Goal: Information Seeking & Learning: Learn about a topic

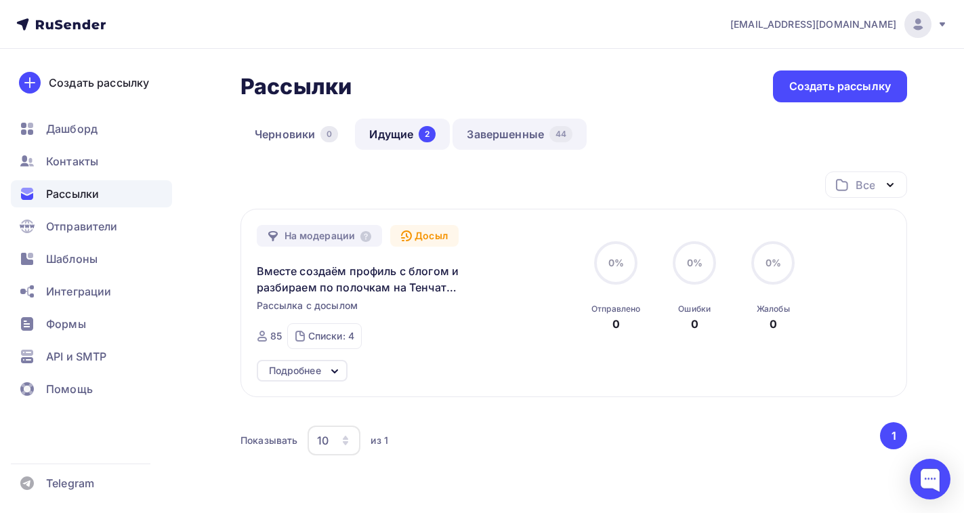
click at [499, 131] on link "Завершенные 44" at bounding box center [520, 134] width 134 height 31
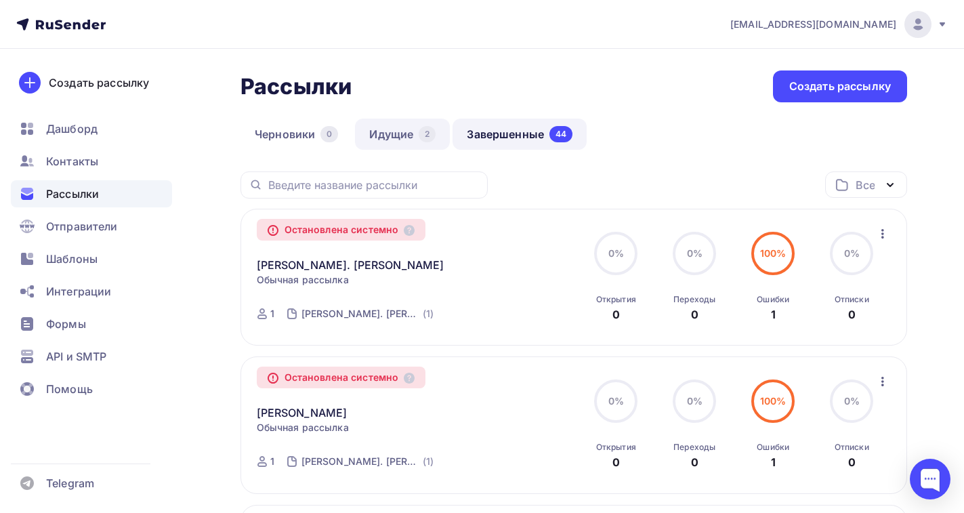
click at [406, 129] on link "Идущие 2" at bounding box center [402, 134] width 95 height 31
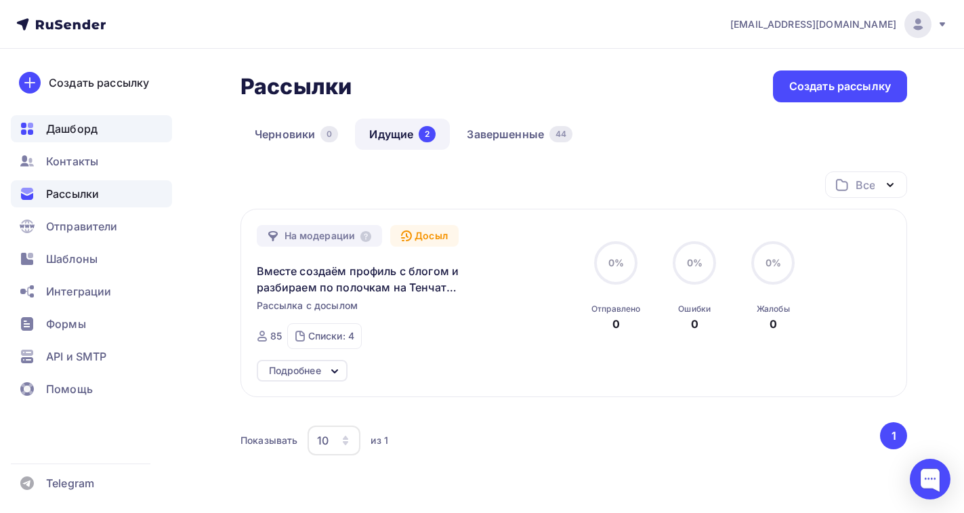
click at [73, 129] on span "Дашборд" at bounding box center [71, 129] width 51 height 16
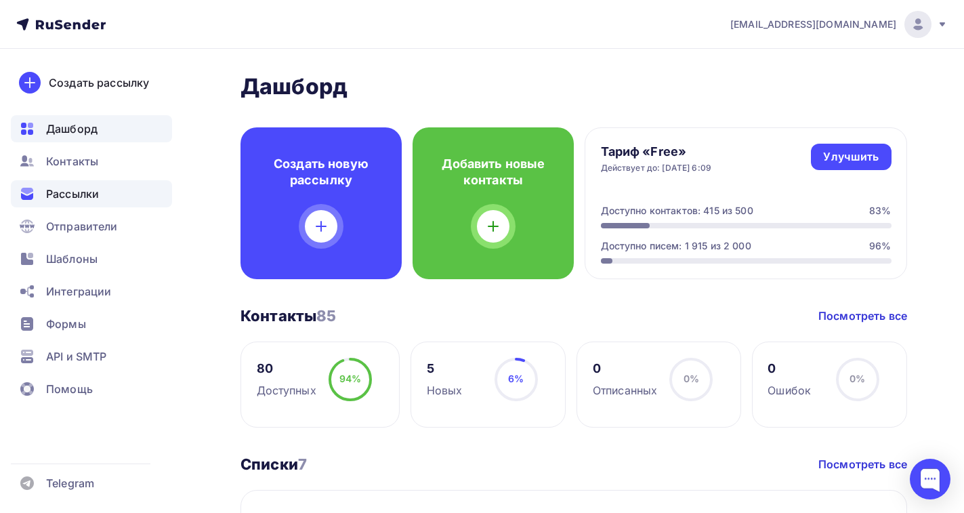
click at [70, 188] on span "Рассылки" at bounding box center [72, 194] width 53 height 16
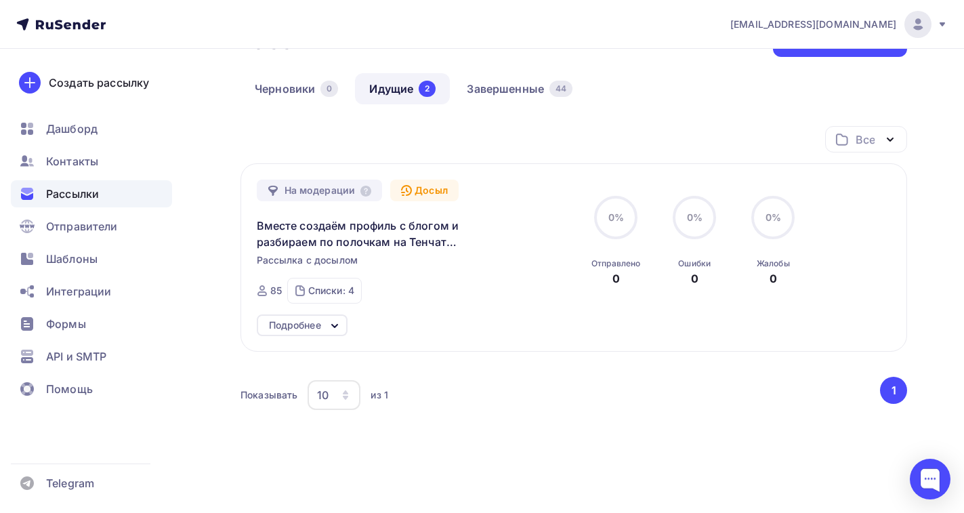
scroll to position [81, 0]
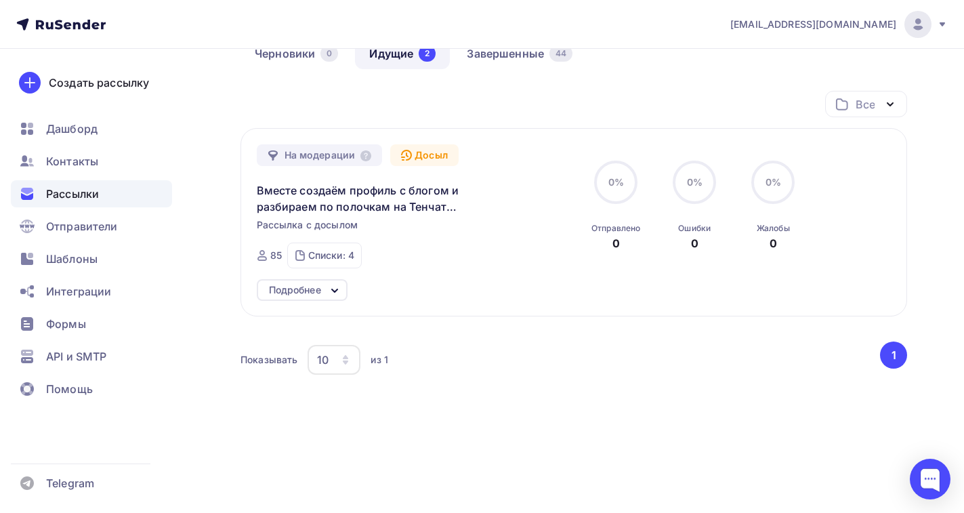
click at [337, 287] on icon at bounding box center [335, 290] width 16 height 16
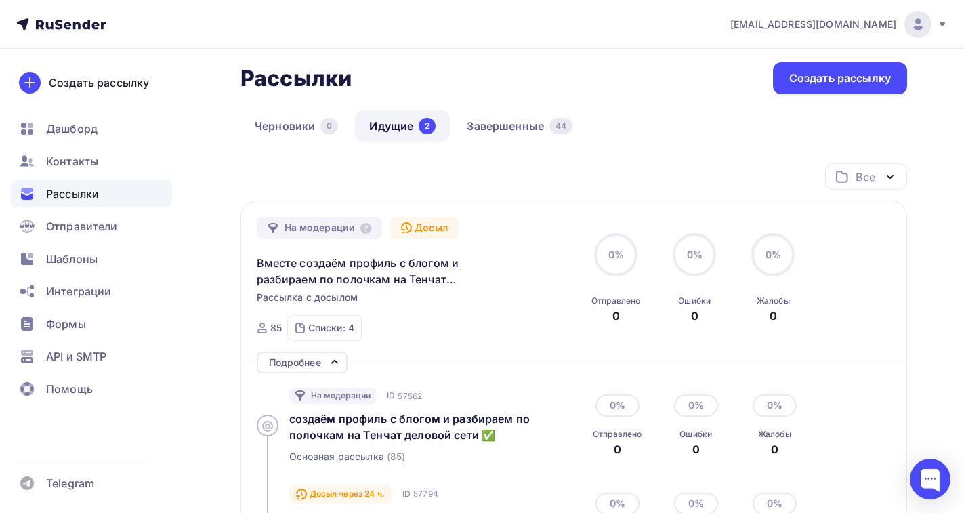
scroll to position [0, 0]
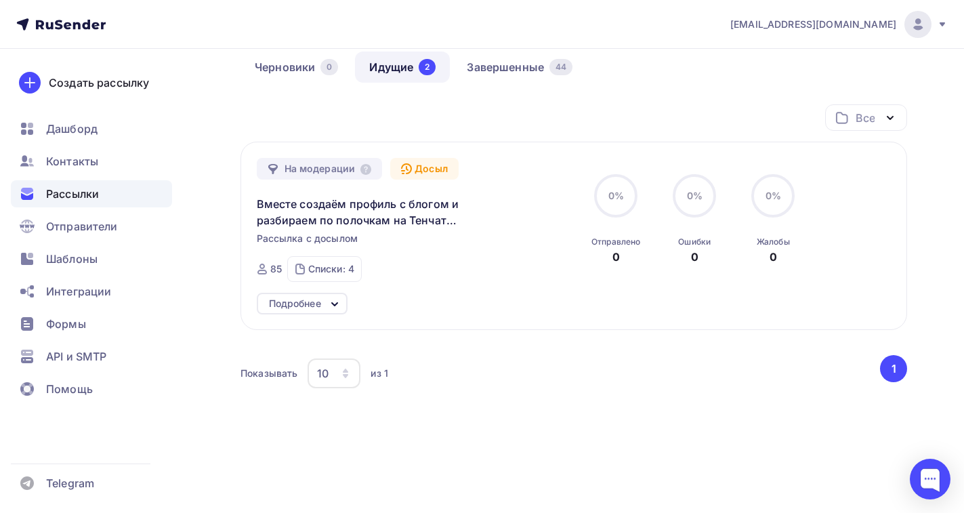
scroll to position [68, 0]
click at [346, 374] on icon "button" at bounding box center [345, 375] width 5 height 4
click at [333, 333] on div "100" at bounding box center [389, 330] width 130 height 16
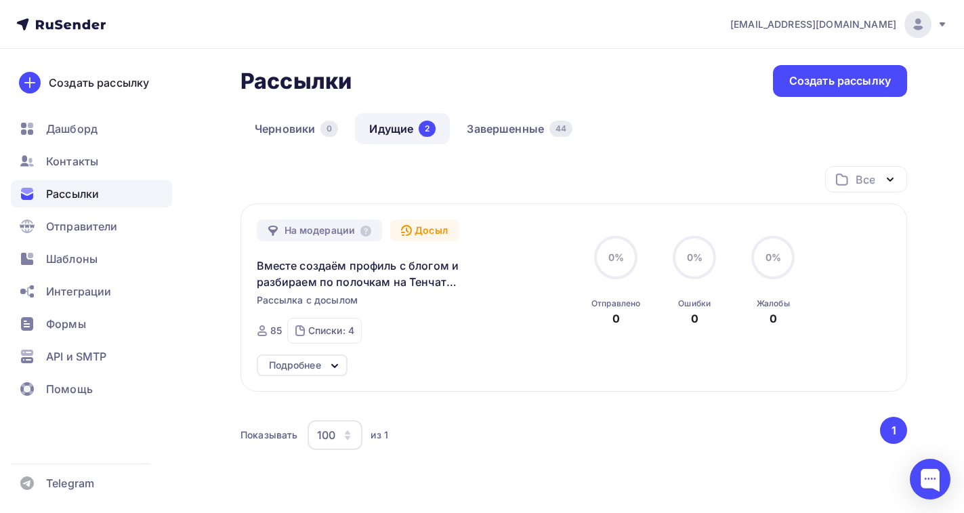
scroll to position [0, 0]
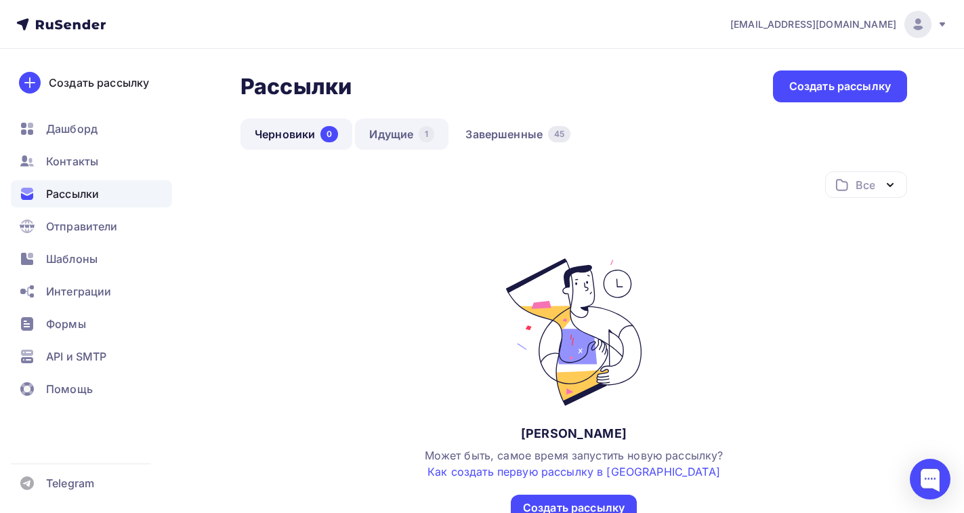
click at [409, 135] on link "Идущие 1" at bounding box center [401, 134] width 93 height 31
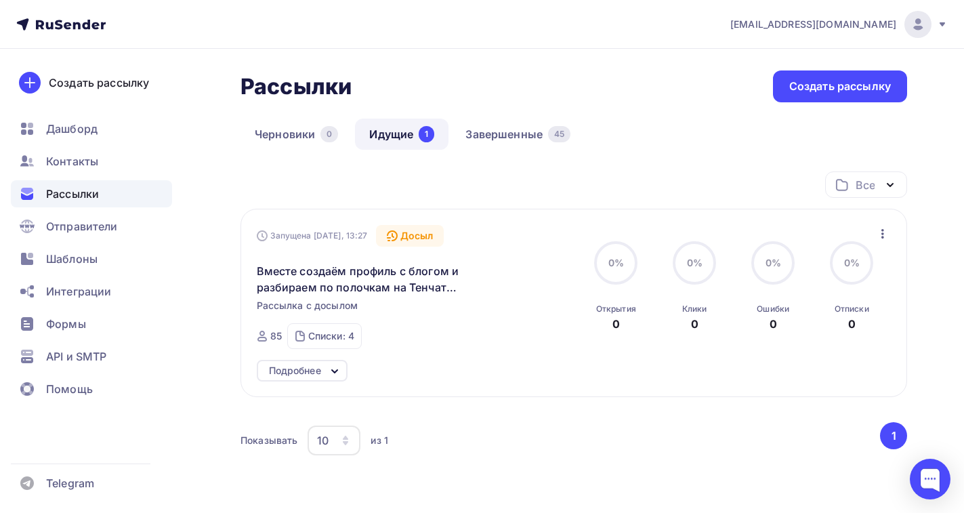
click at [339, 368] on icon at bounding box center [335, 371] width 16 height 16
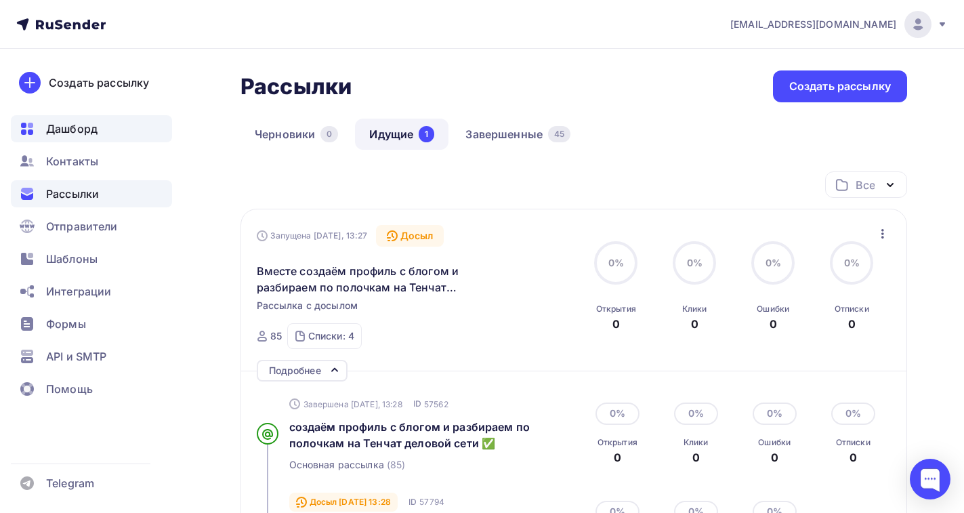
click at [69, 130] on span "Дашборд" at bounding box center [71, 129] width 51 height 16
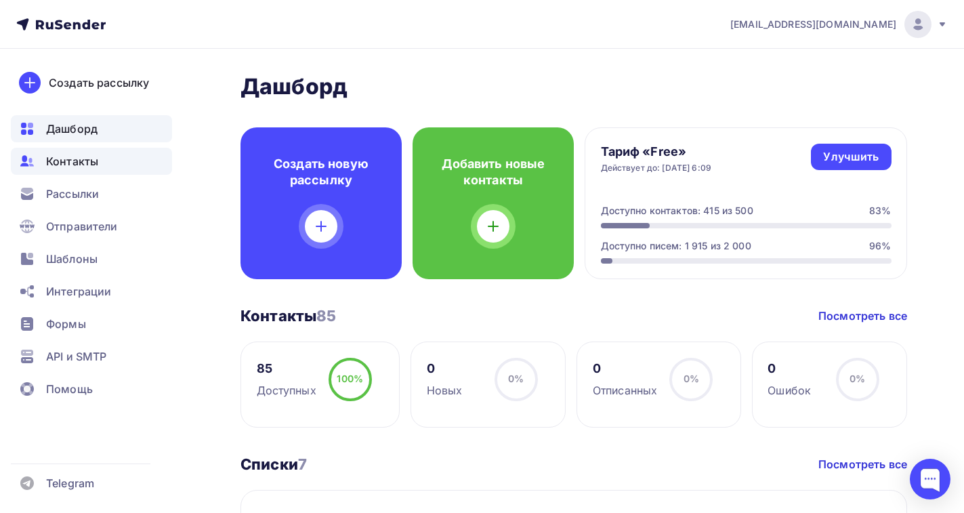
click at [68, 165] on span "Контакты" at bounding box center [72, 161] width 52 height 16
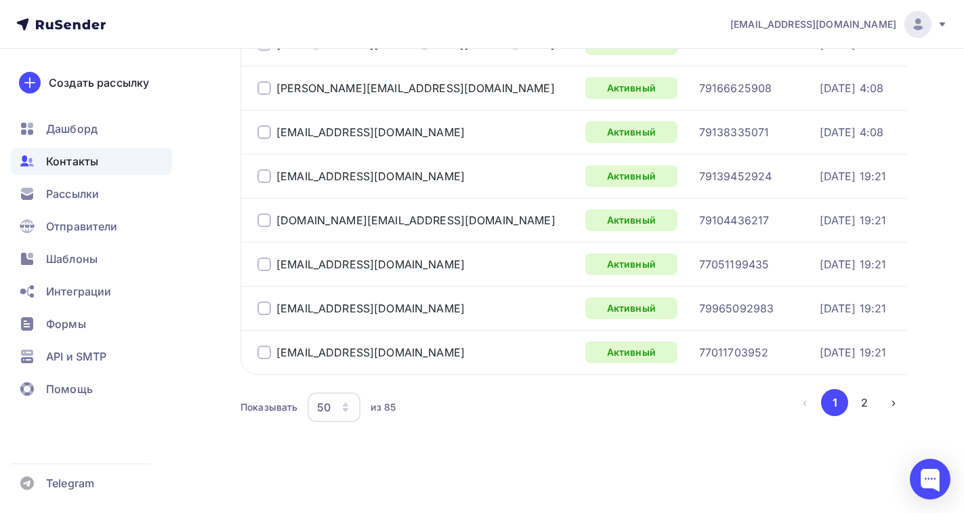
scroll to position [2094, 0]
click at [893, 404] on button "›" at bounding box center [893, 402] width 27 height 27
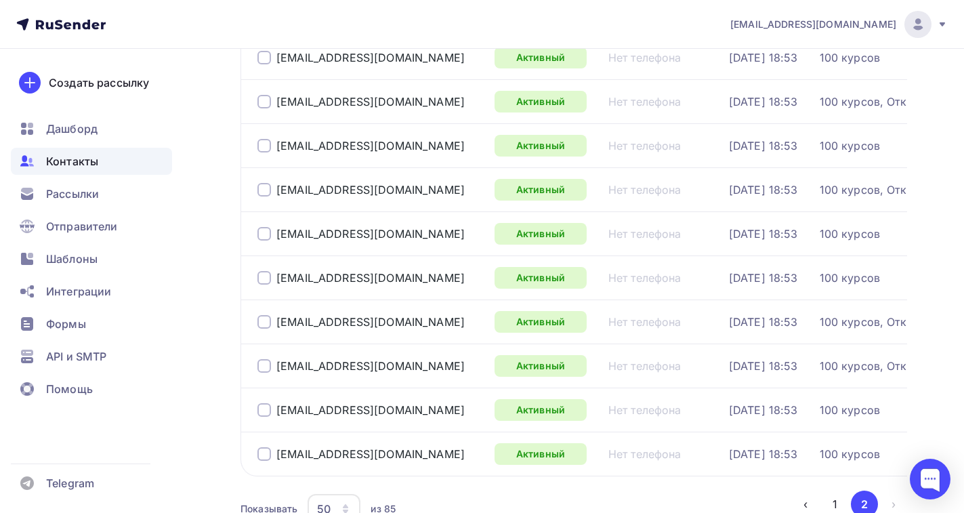
scroll to position [1433, 0]
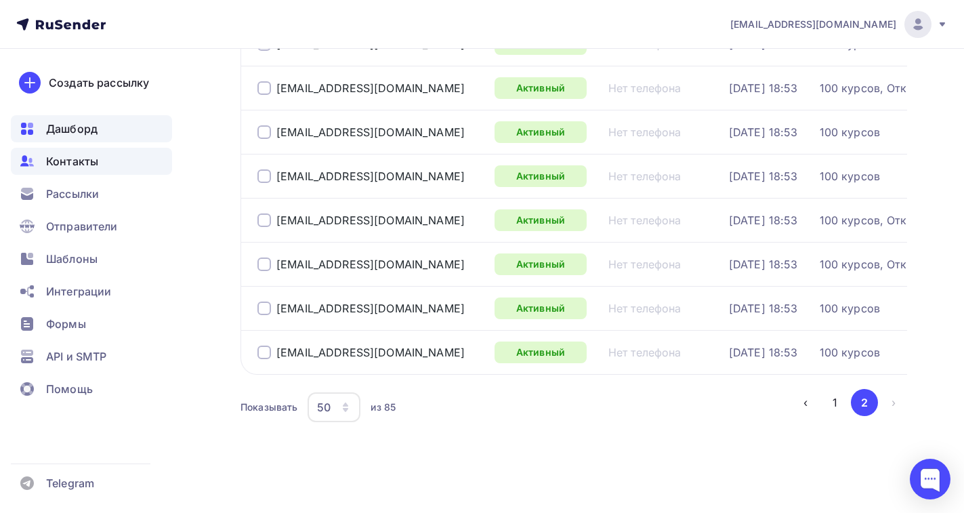
click at [50, 131] on span "Дашборд" at bounding box center [71, 129] width 51 height 16
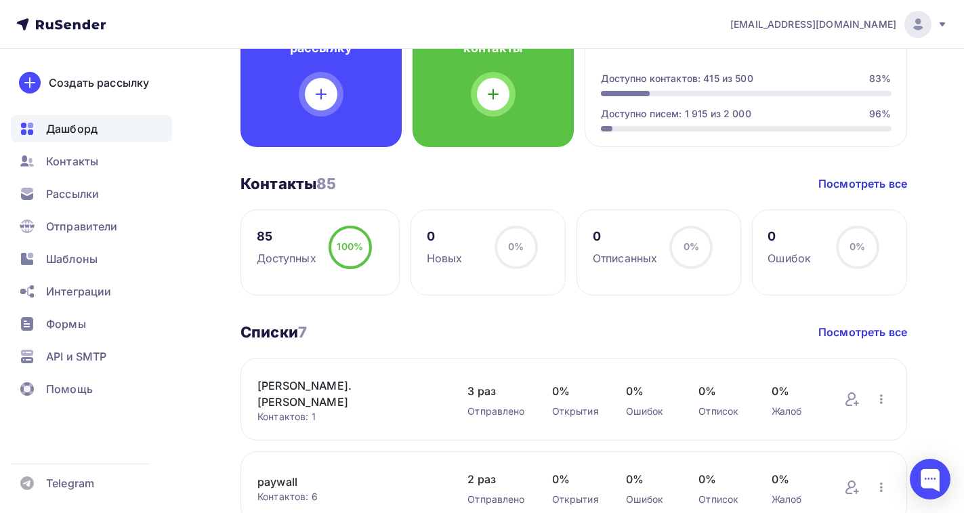
scroll to position [41, 0]
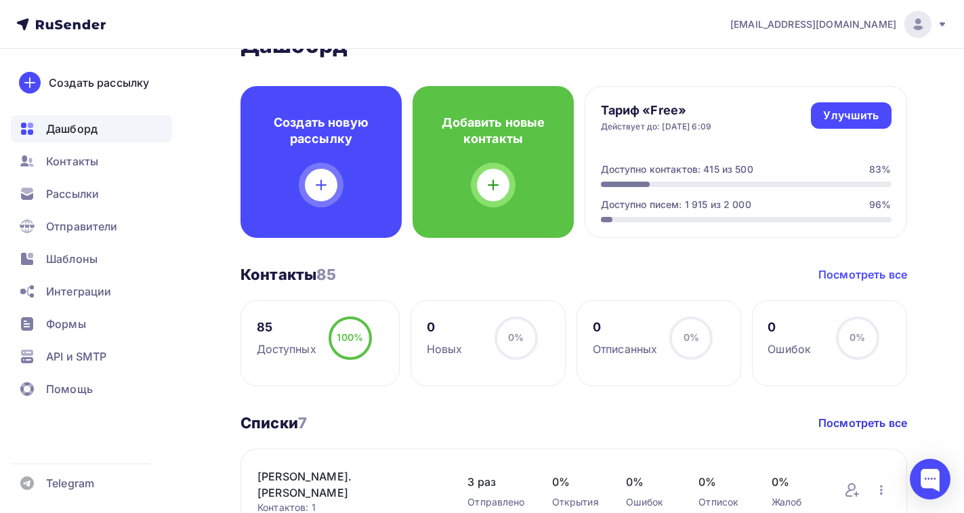
click at [877, 276] on link "Посмотреть все" at bounding box center [862, 274] width 89 height 16
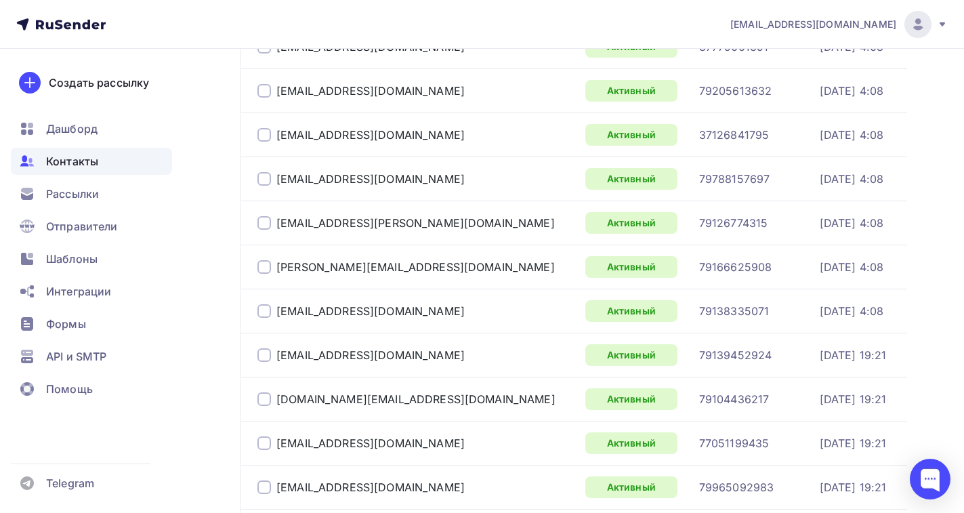
scroll to position [2094, 0]
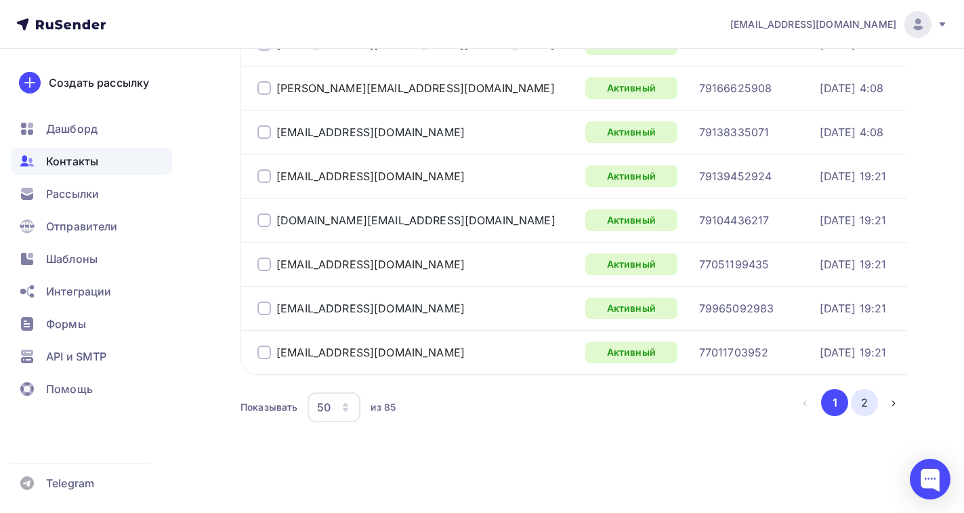
click at [858, 404] on button "2" at bounding box center [864, 402] width 27 height 27
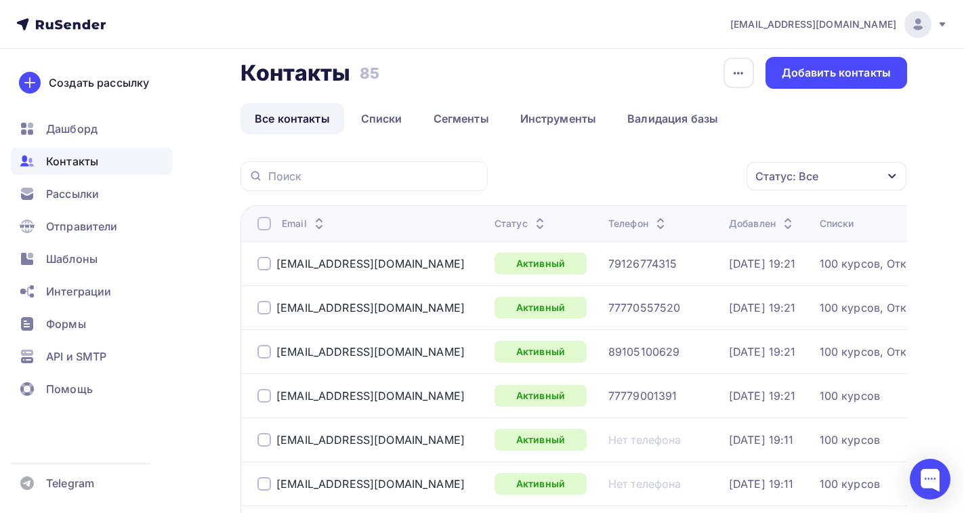
scroll to position [0, 0]
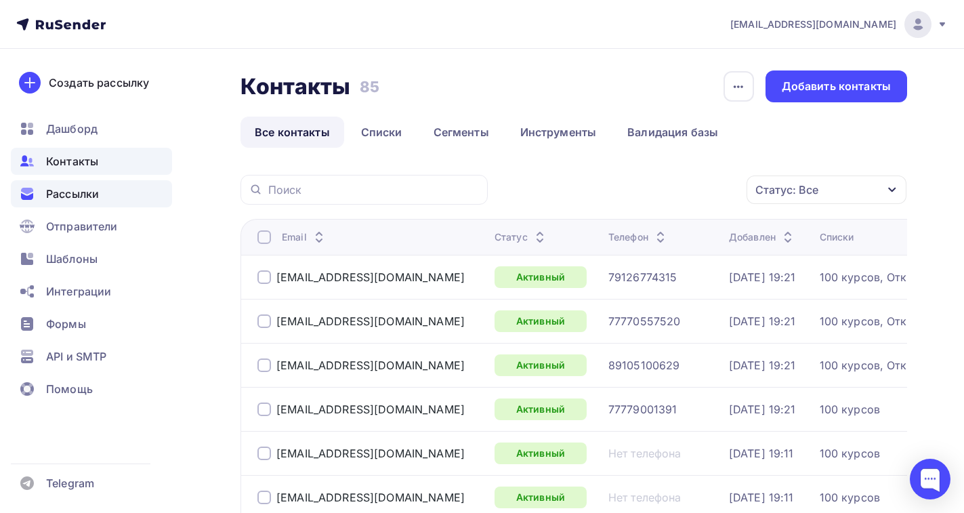
click at [77, 200] on span "Рассылки" at bounding box center [72, 194] width 53 height 16
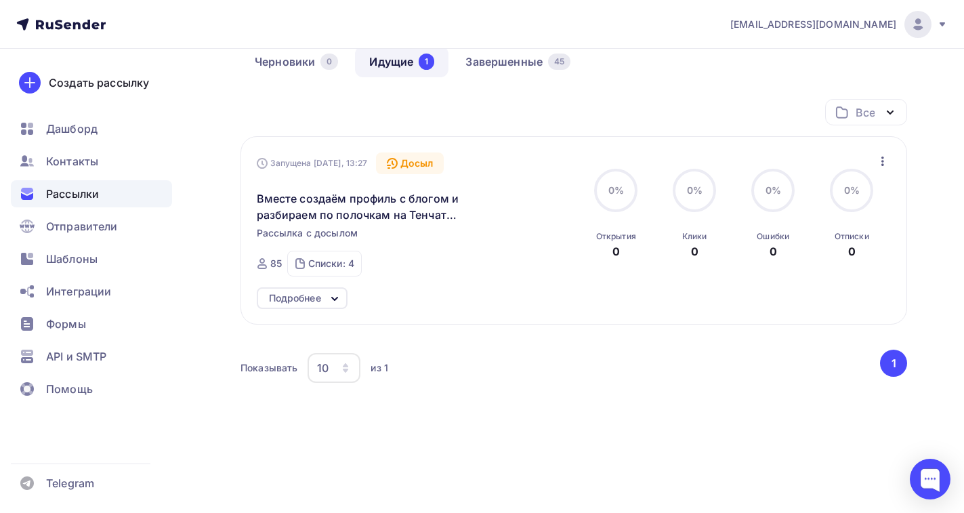
scroll to position [81, 0]
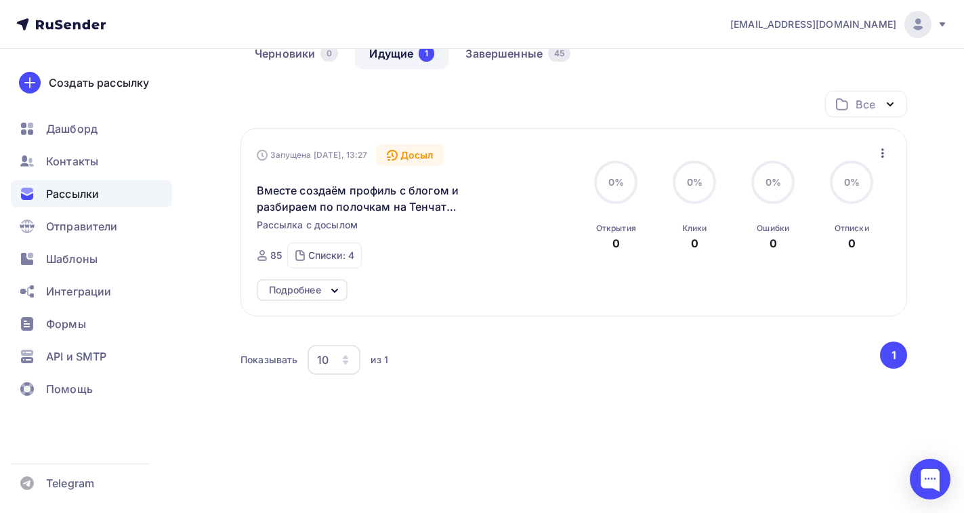
click at [335, 291] on icon at bounding box center [334, 290] width 5 height 3
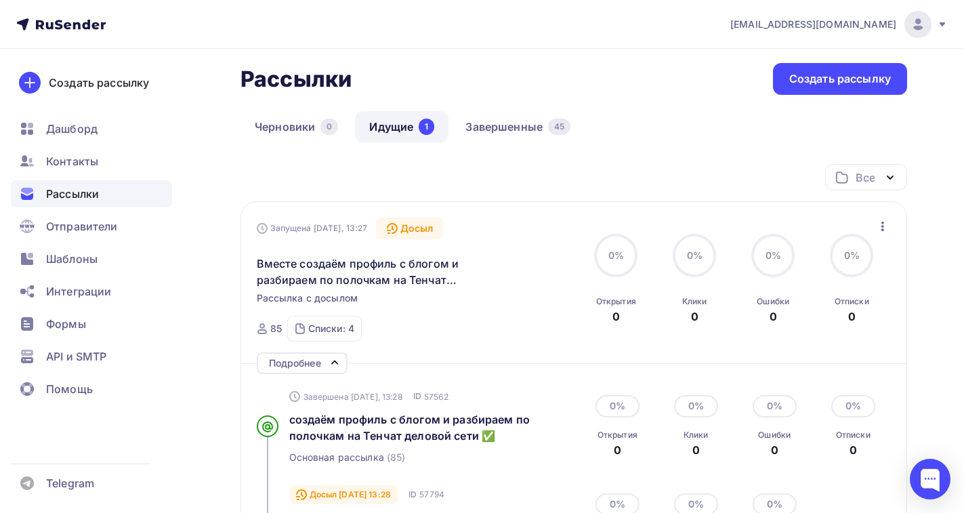
scroll to position [0, 0]
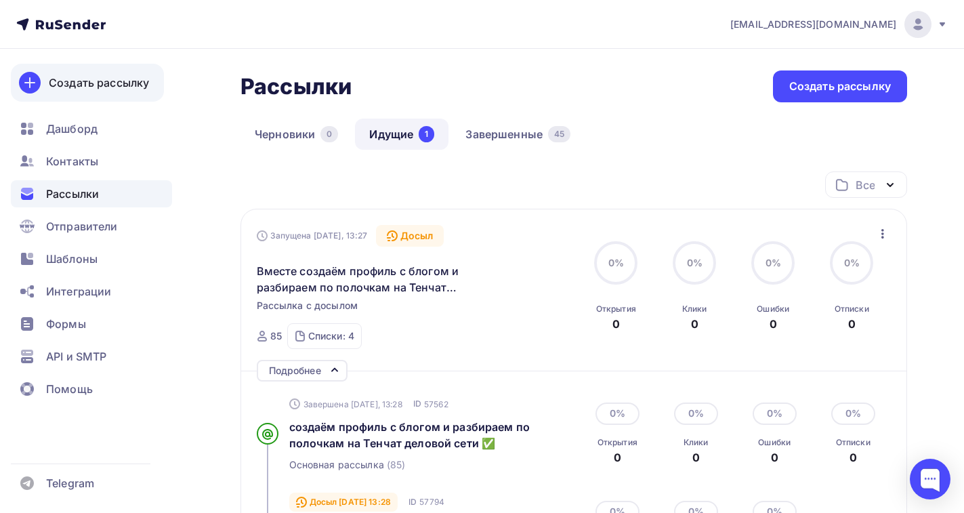
click at [92, 87] on div "Создать рассылку" at bounding box center [99, 83] width 100 height 16
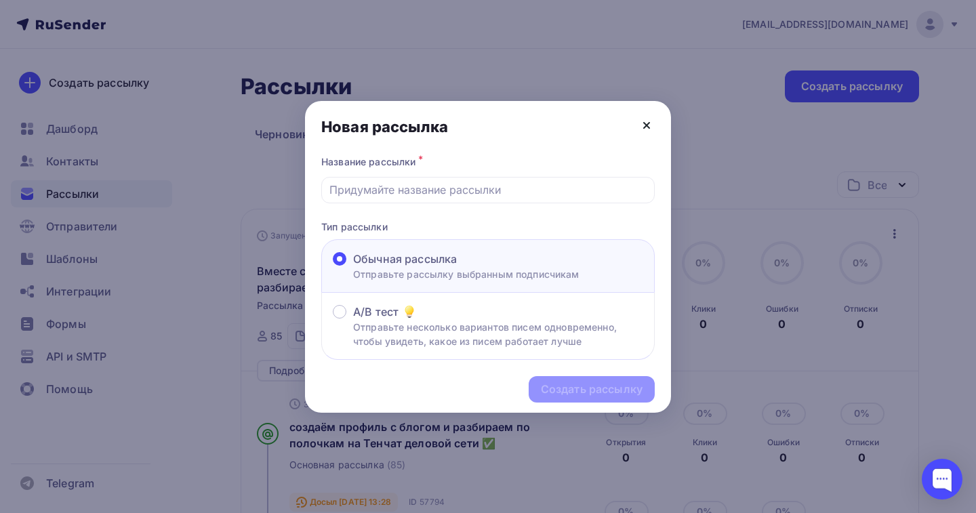
click at [646, 127] on icon at bounding box center [646, 125] width 16 height 16
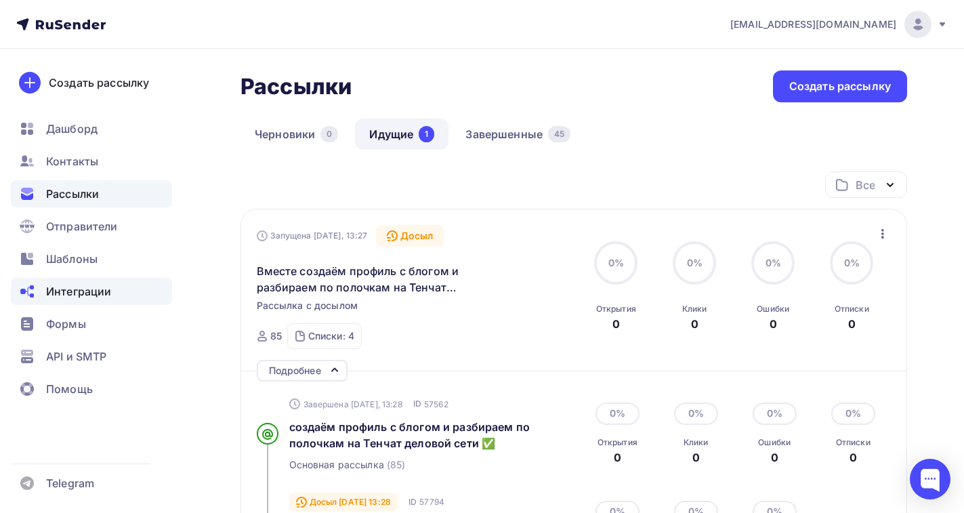
click at [70, 289] on span "Интеграции" at bounding box center [78, 291] width 65 height 16
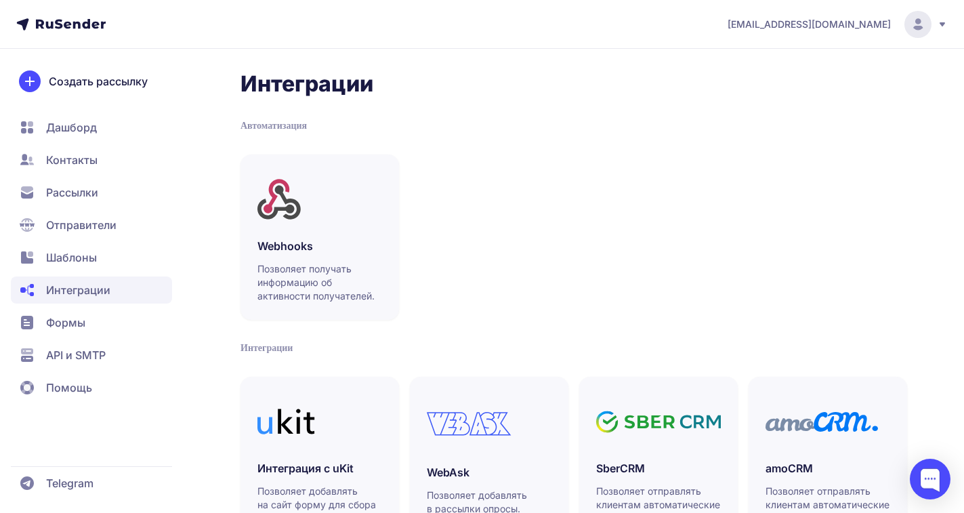
click at [84, 192] on span "Рассылки" at bounding box center [72, 192] width 52 height 16
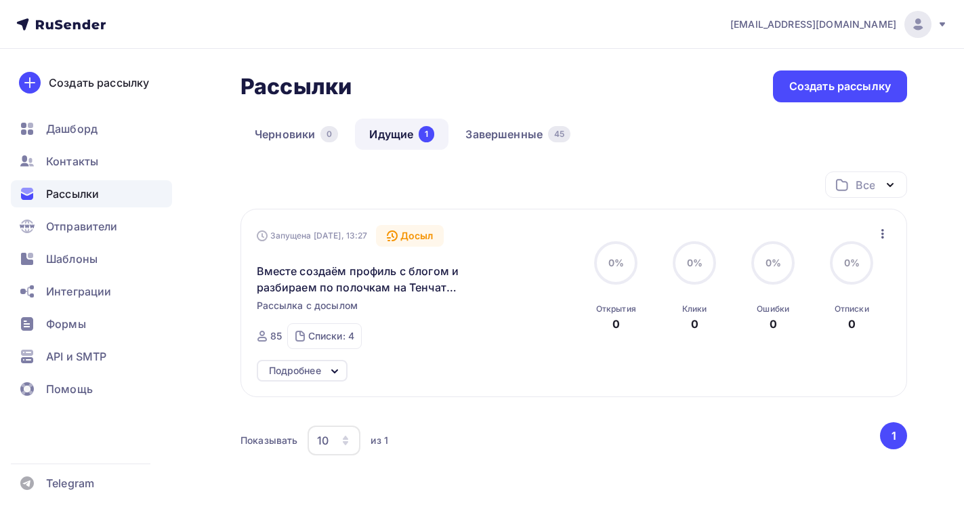
scroll to position [81, 0]
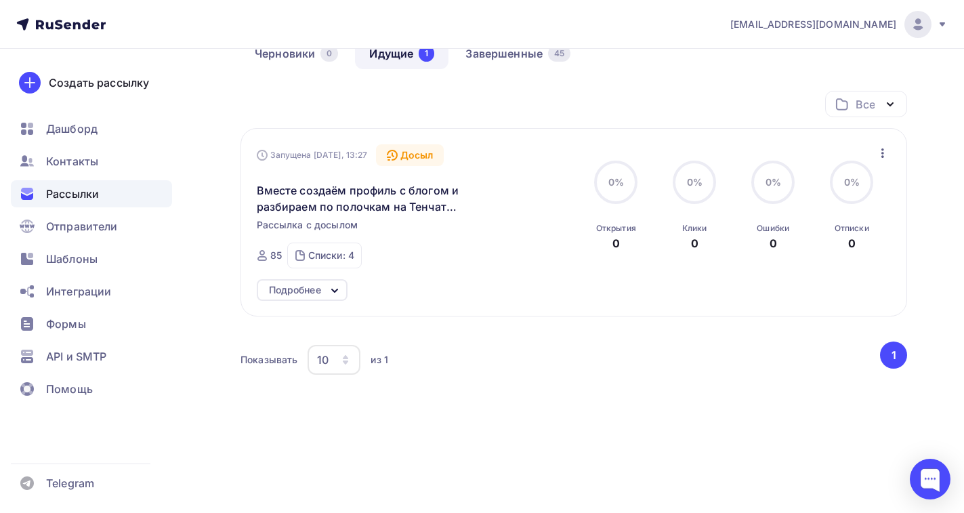
click at [335, 291] on icon at bounding box center [334, 290] width 5 height 3
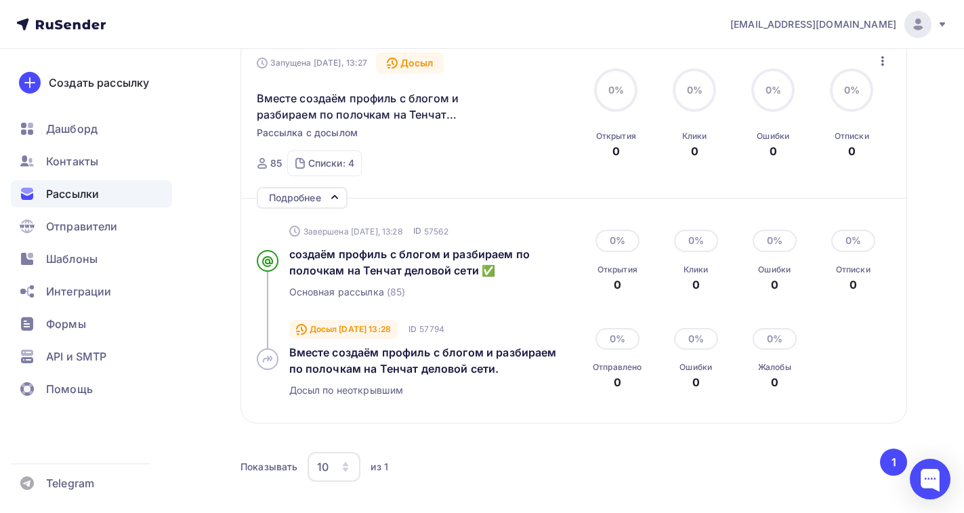
scroll to position [144, 0]
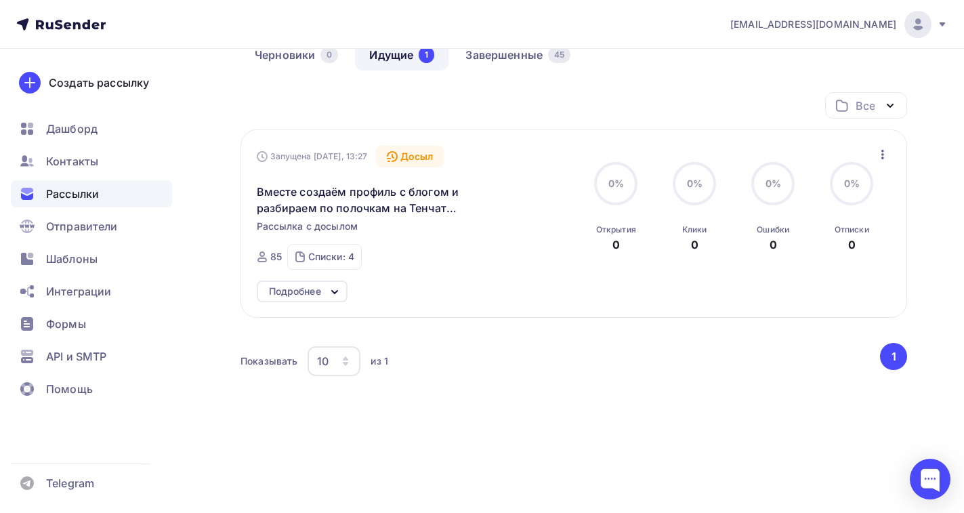
scroll to position [81, 0]
click at [333, 293] on icon at bounding box center [335, 290] width 16 height 16
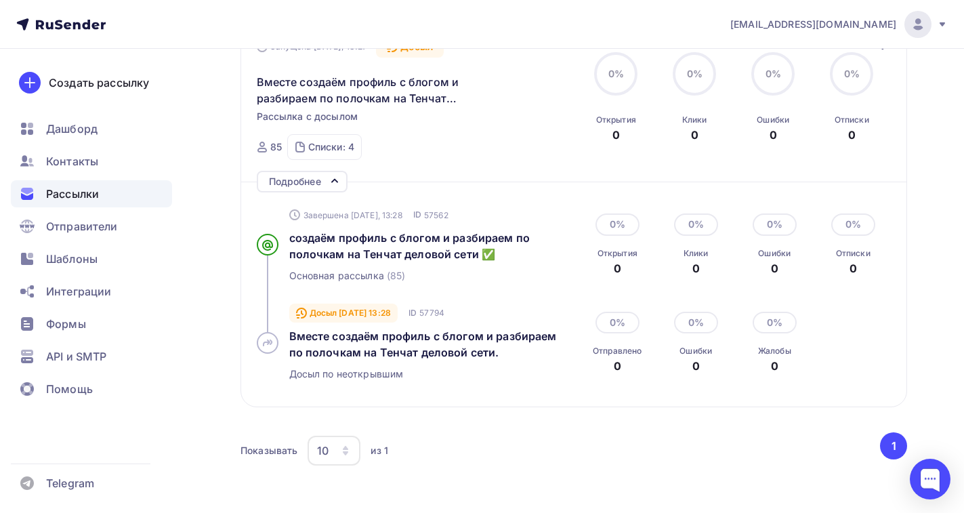
scroll to position [144, 0]
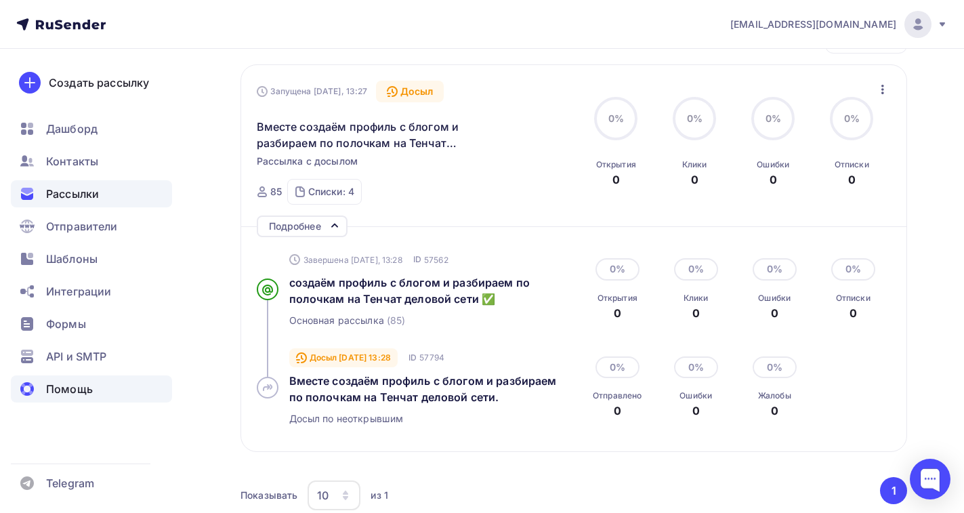
click at [61, 390] on span "Помощь" at bounding box center [69, 389] width 47 height 16
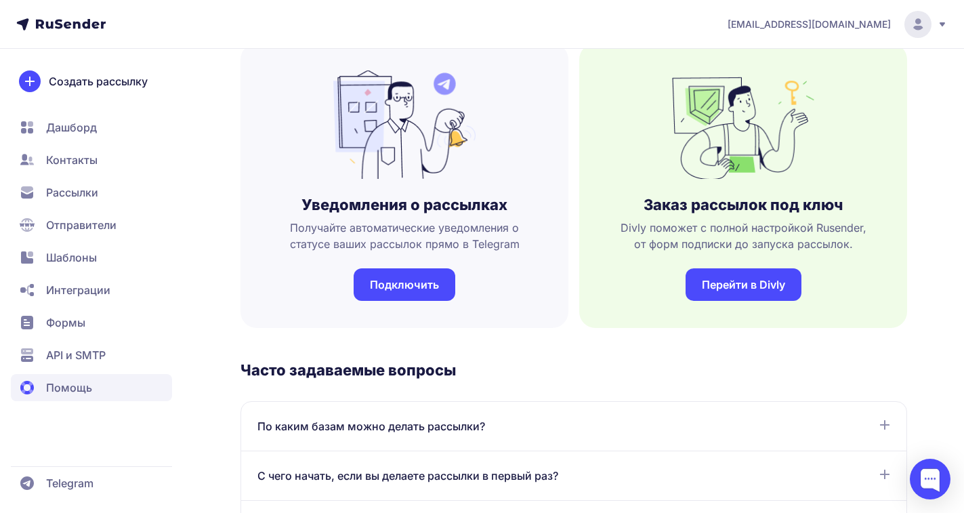
scroll to position [406, 0]
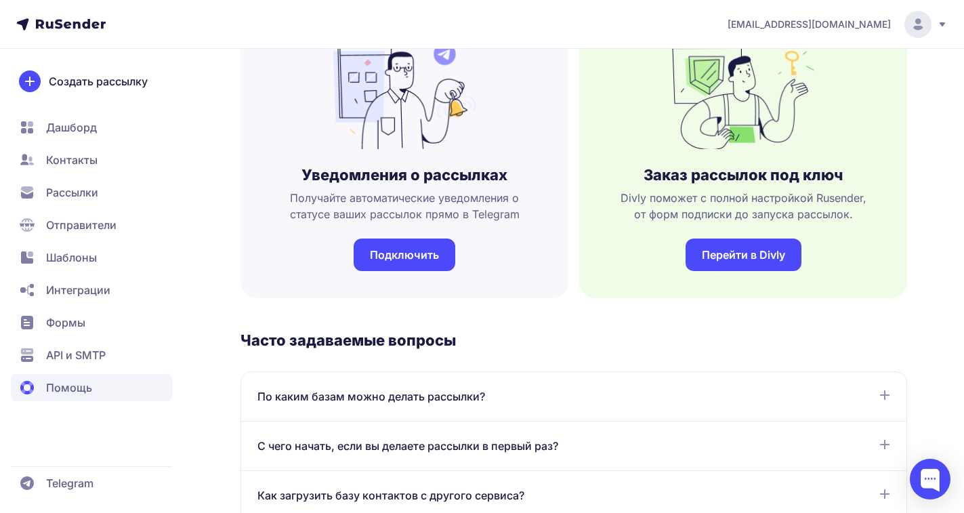
click at [396, 247] on link "Подключить" at bounding box center [405, 254] width 102 height 33
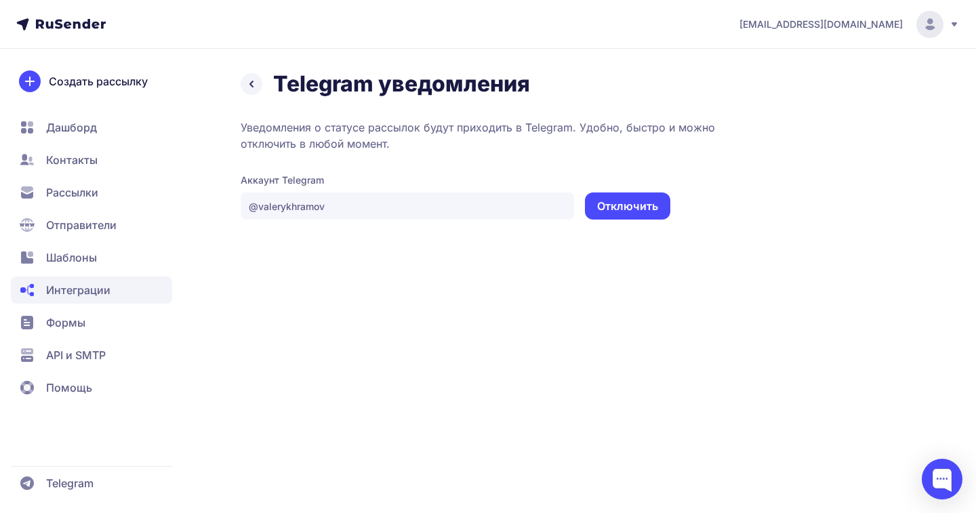
click at [252, 83] on icon at bounding box center [251, 83] width 3 height 5
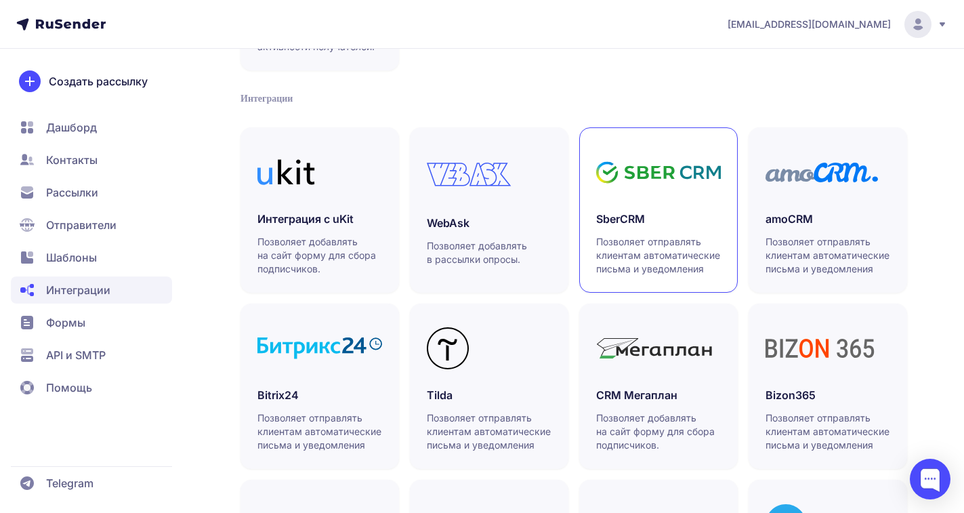
scroll to position [419, 0]
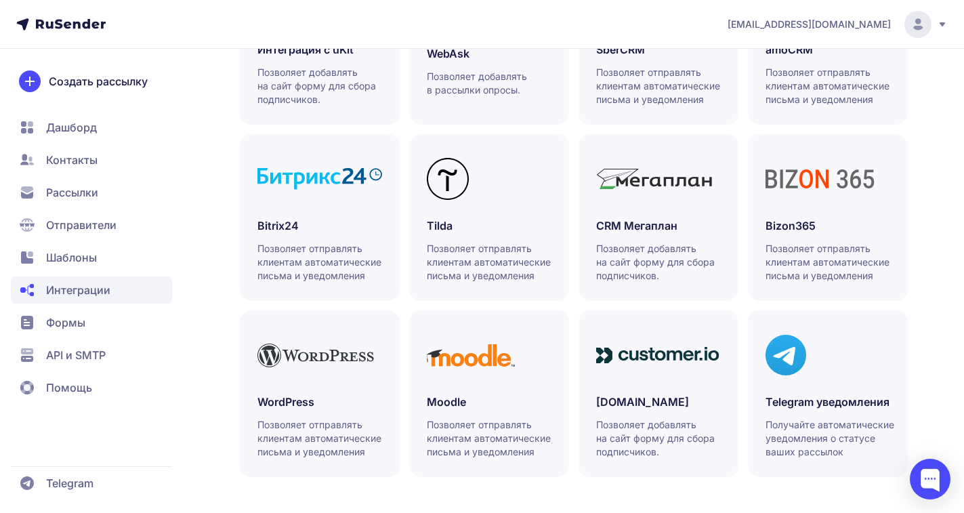
click at [47, 385] on span "Помощь" at bounding box center [69, 387] width 46 height 16
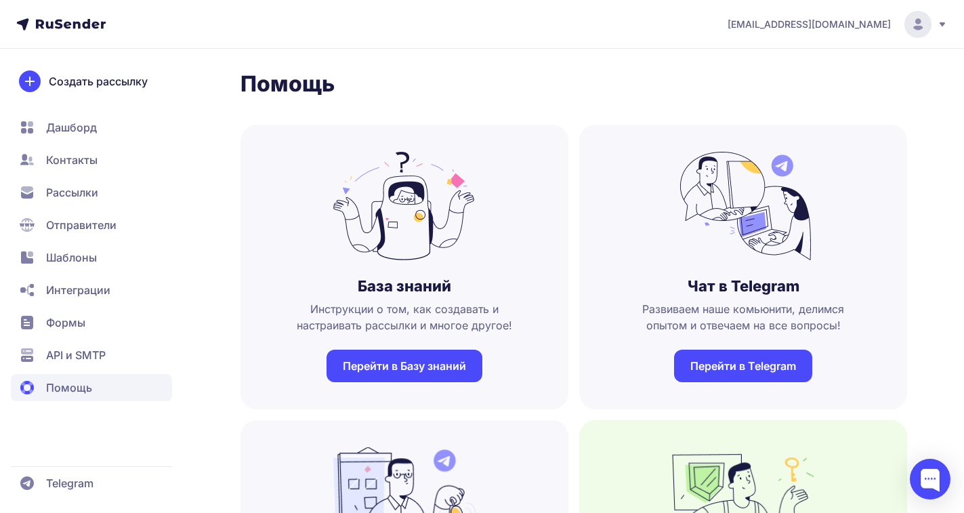
click at [377, 369] on link "Перейти в Базу знаний" at bounding box center [405, 366] width 156 height 33
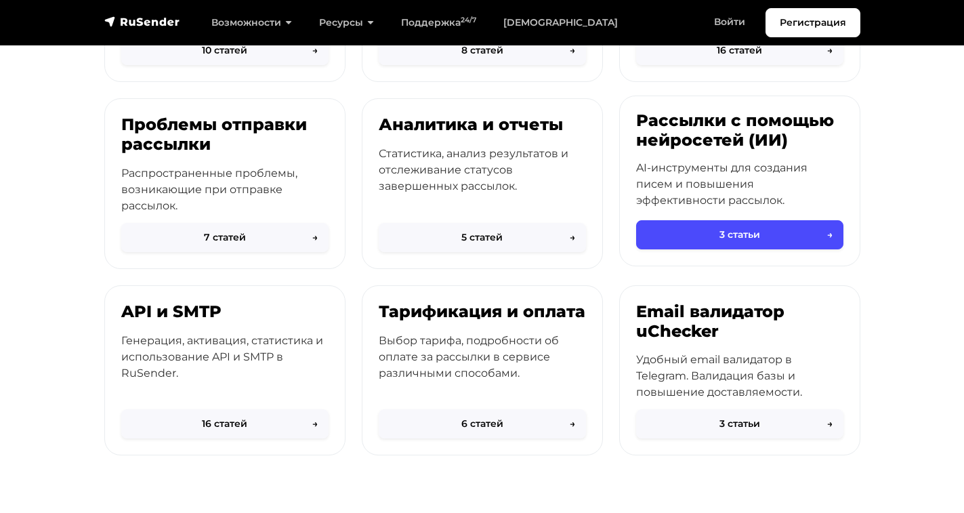
scroll to position [542, 0]
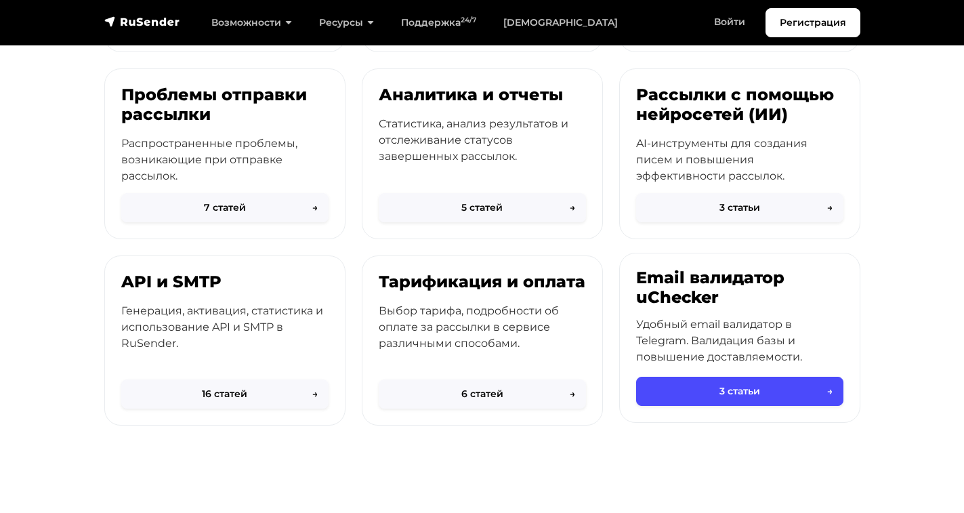
click at [696, 343] on p "Удобный email валидатор в Telegram. Валидация базы и повышение доставляемости." at bounding box center [739, 340] width 207 height 49
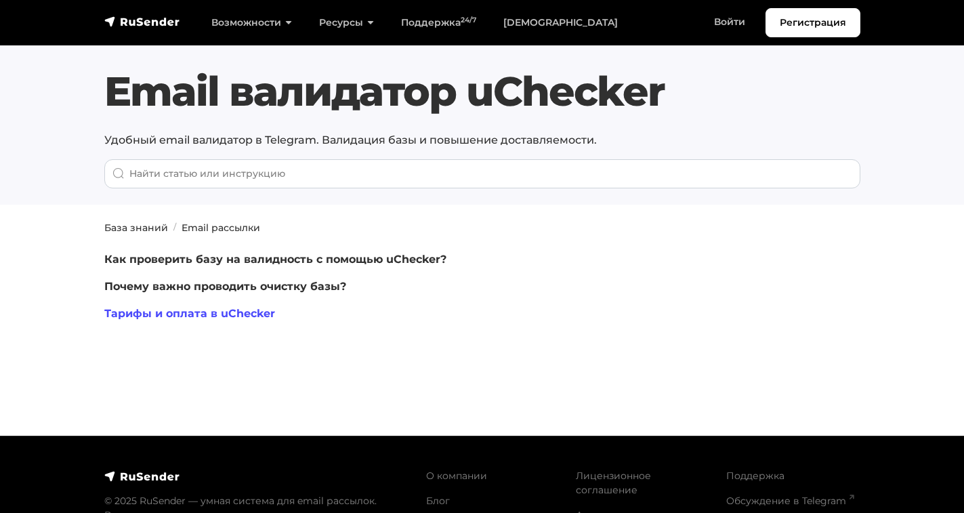
click at [137, 314] on link "Тарифы и оплата в uChecker" at bounding box center [189, 313] width 171 height 13
